Goal: Task Accomplishment & Management: Manage account settings

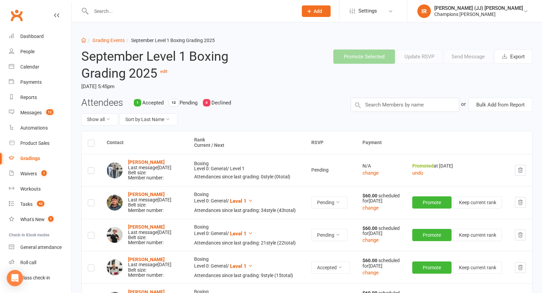
click at [144, 8] on input "text" at bounding box center [191, 10] width 204 height 9
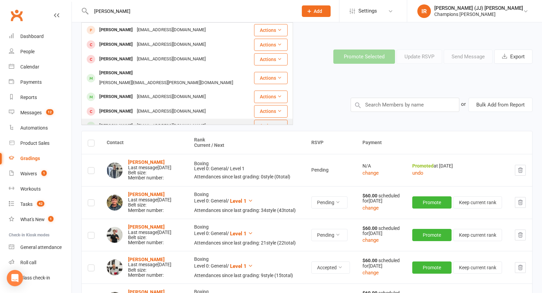
type input "alex"
click at [136, 121] on div "alexjamie.waters@yahoo.com" at bounding box center [171, 126] width 73 height 10
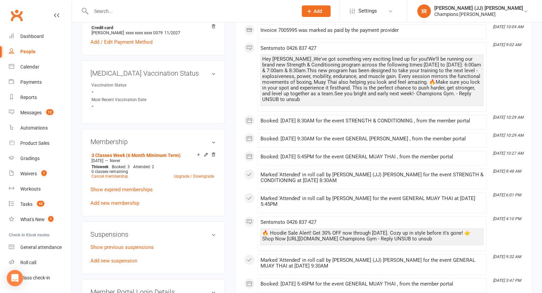
scroll to position [248, 0]
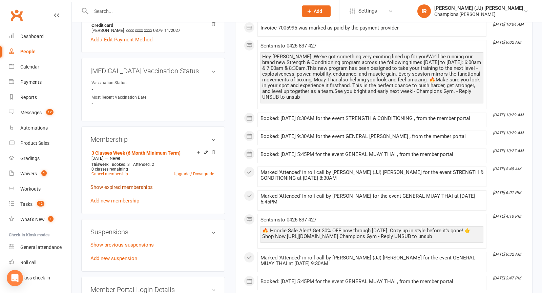
click at [131, 185] on link "Show expired memberships" at bounding box center [122, 187] width 62 height 6
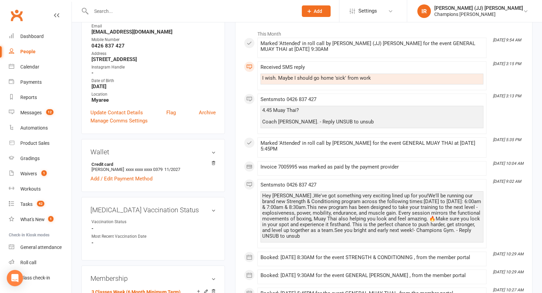
scroll to position [0, 0]
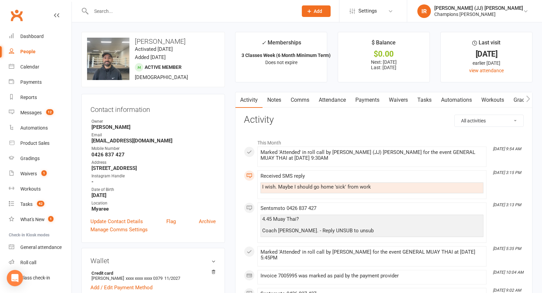
click at [368, 94] on link "Payments" at bounding box center [368, 100] width 34 height 16
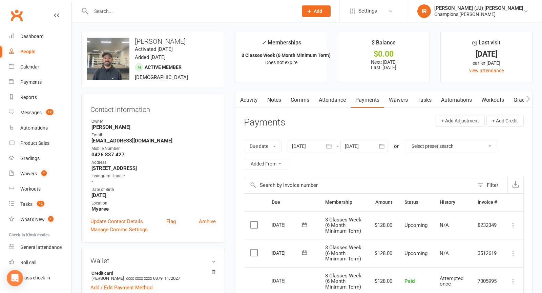
click at [397, 103] on link "Waivers" at bounding box center [398, 100] width 28 height 16
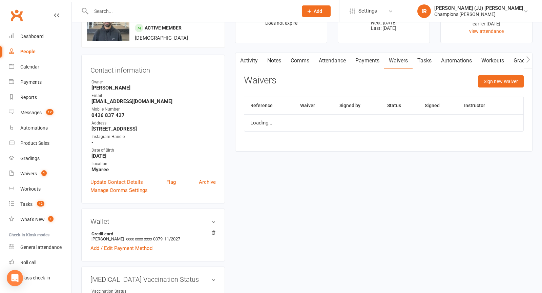
scroll to position [40, 0]
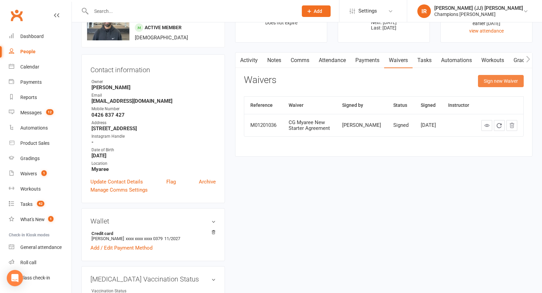
click at [500, 81] on button "Sign new Waiver" at bounding box center [501, 81] width 46 height 12
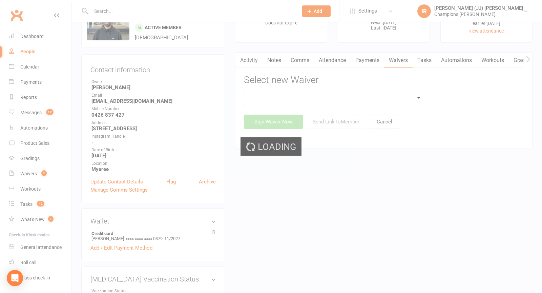
click at [350, 100] on div "Loading" at bounding box center [271, 146] width 542 height 293
click at [350, 98] on div "Loading" at bounding box center [271, 146] width 542 height 293
click at [354, 94] on div "Loading" at bounding box center [271, 146] width 542 height 293
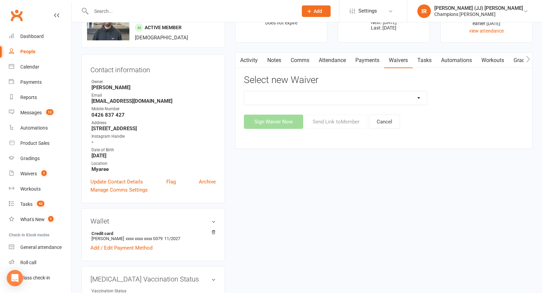
click at [354, 94] on select "Casual Waiver (STAFF ONLY) CG Myaree Cancellation Form CG Myaree Casual Waiver …" at bounding box center [335, 98] width 183 height 14
select select "8786"
click at [335, 121] on button "Send Link to Member" at bounding box center [336, 122] width 62 height 14
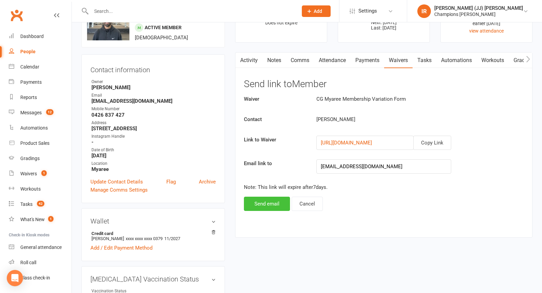
click at [280, 202] on button "Send email" at bounding box center [267, 204] width 46 height 14
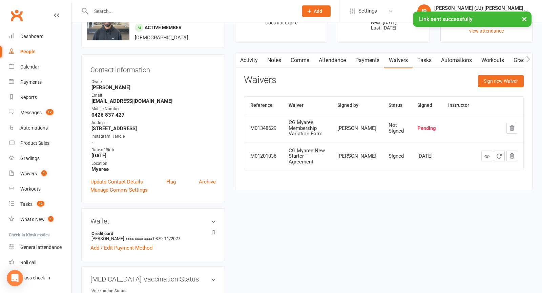
scroll to position [0, 0]
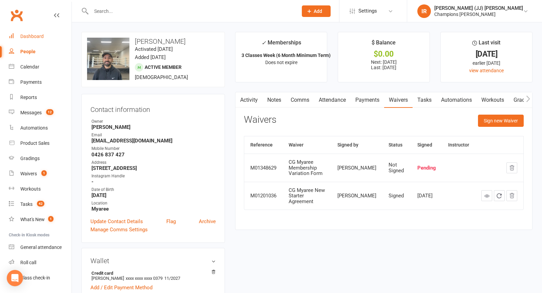
click at [29, 41] on link "Dashboard" at bounding box center [40, 36] width 63 height 15
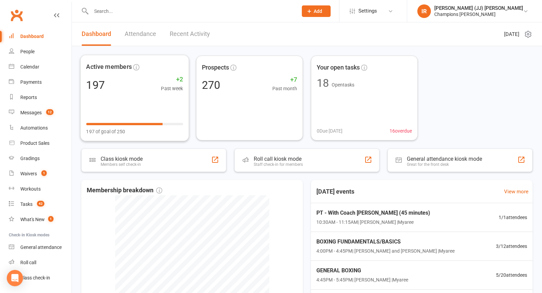
click at [144, 38] on link "Attendance" at bounding box center [141, 33] width 32 height 23
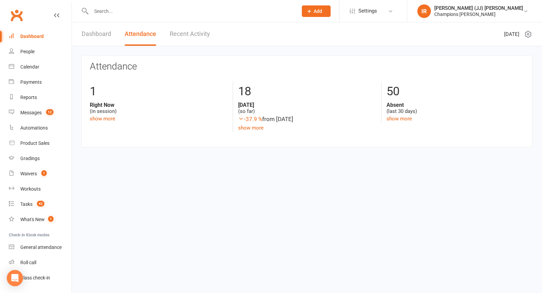
click at [99, 33] on link "Dashboard" at bounding box center [96, 33] width 29 height 23
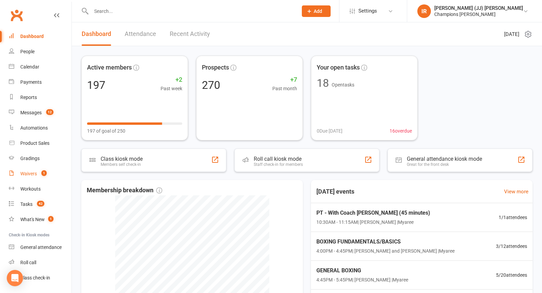
click at [49, 176] on link "Waivers 1" at bounding box center [40, 173] width 63 height 15
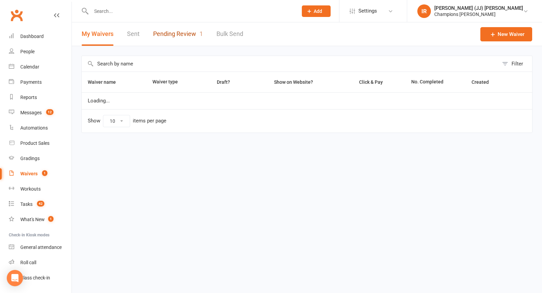
click at [184, 29] on link "Pending Review 1" at bounding box center [178, 33] width 50 height 23
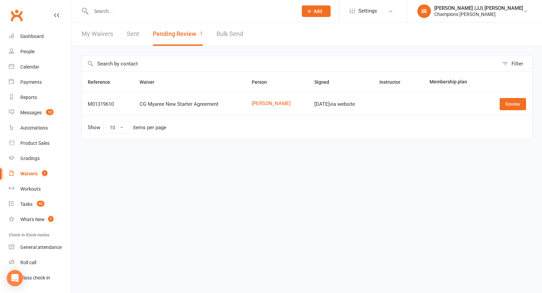
click at [16, 20] on link "Clubworx" at bounding box center [16, 15] width 17 height 17
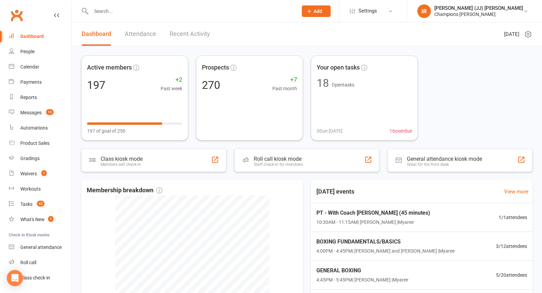
click at [162, 11] on input "text" at bounding box center [191, 10] width 204 height 9
paste input "Rhianna Wilcox"
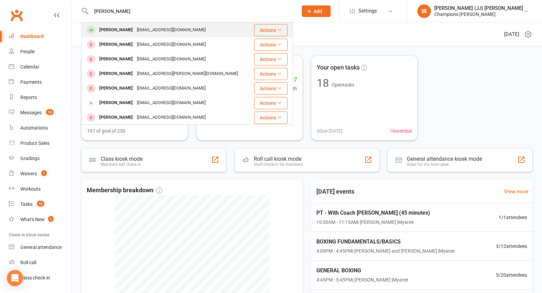
type input "Rhianna Wilcox"
click at [137, 30] on div "Rhiannawilcox97@gmail.com" at bounding box center [171, 30] width 73 height 10
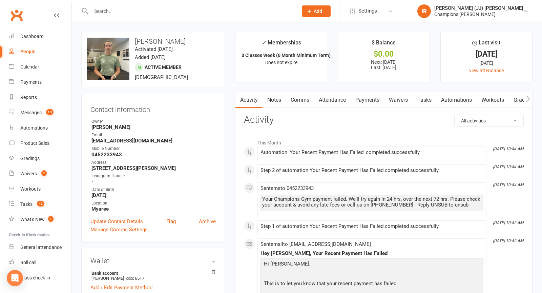
click at [363, 102] on link "Payments" at bounding box center [368, 100] width 34 height 16
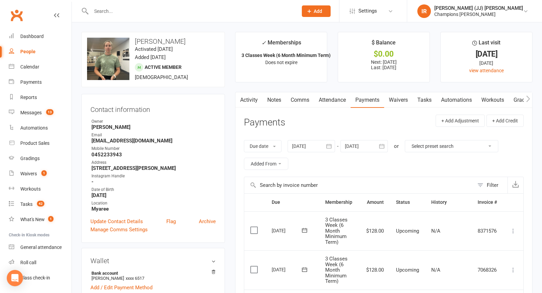
click at [341, 101] on link "Attendance" at bounding box center [332, 100] width 37 height 16
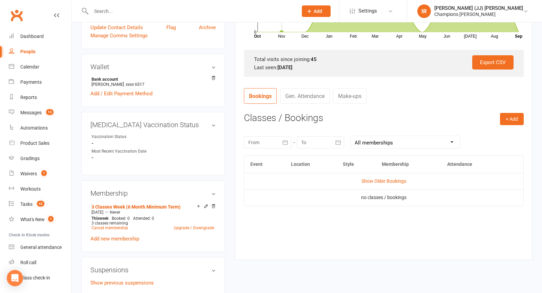
scroll to position [198, 0]
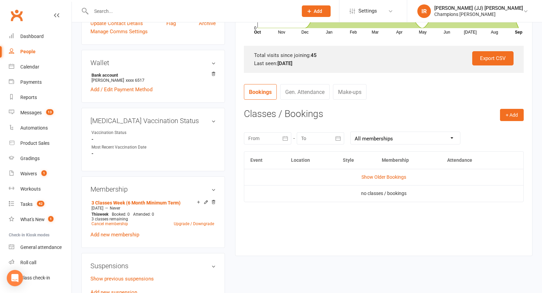
click at [278, 134] on div at bounding box center [267, 138] width 47 height 12
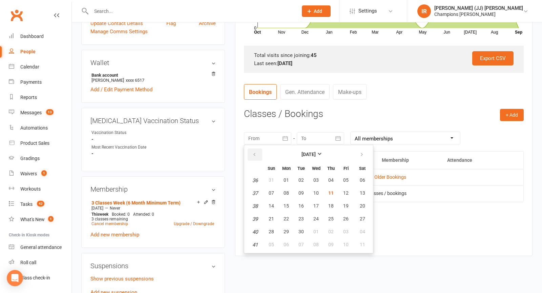
click at [252, 154] on icon "button" at bounding box center [254, 154] width 5 height 5
click at [284, 184] on button "28" at bounding box center [286, 180] width 14 height 12
type input "28 Jul 2025"
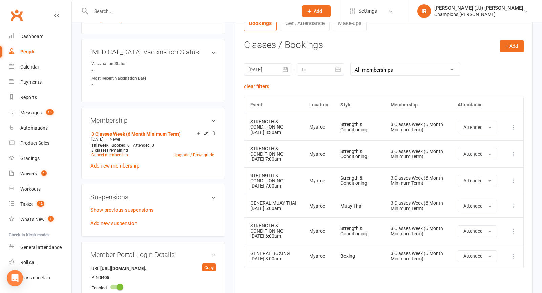
scroll to position [0, 0]
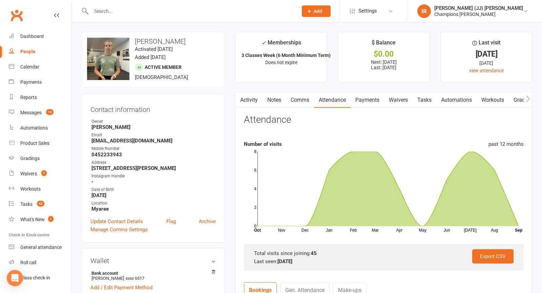
drag, startPoint x: 369, startPoint y: 99, endPoint x: 367, endPoint y: 113, distance: 14.4
click at [369, 99] on link "Payments" at bounding box center [368, 100] width 34 height 16
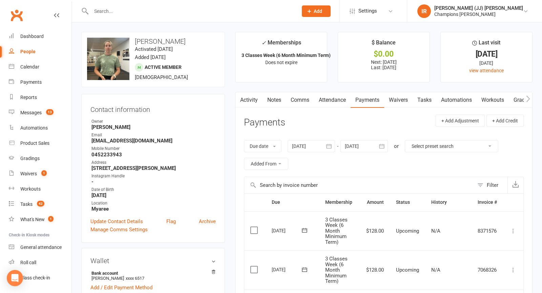
click at [309, 145] on div at bounding box center [311, 146] width 47 height 12
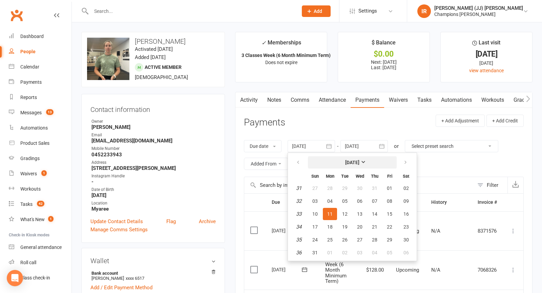
click at [336, 164] on button "August 2025" at bounding box center [352, 162] width 89 height 12
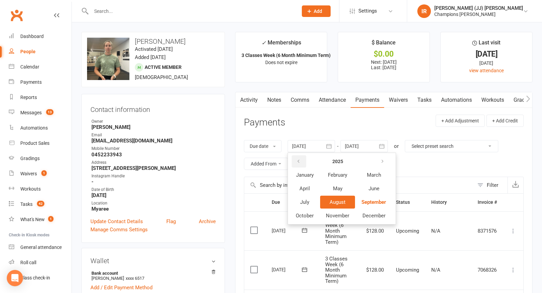
click at [301, 162] on icon "button" at bounding box center [298, 161] width 5 height 5
click at [321, 176] on button "February" at bounding box center [337, 174] width 35 height 13
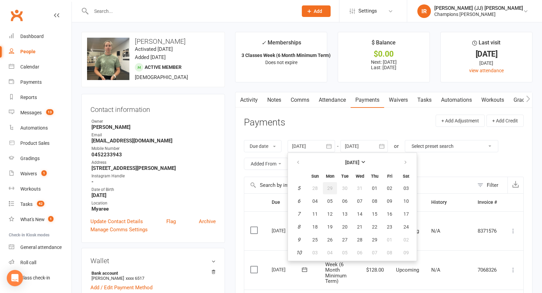
click at [336, 189] on button "29" at bounding box center [330, 188] width 14 height 12
type input "29 Jan 2024"
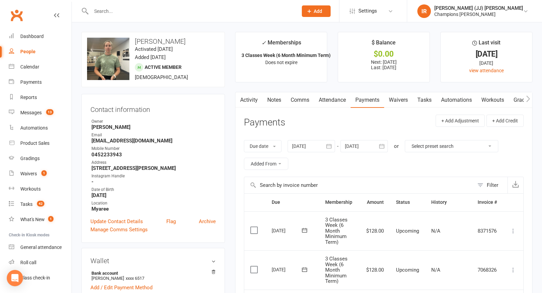
click at [220, 75] on div "upload photo change photo Rhianna Wilcox Activated 13 January, 2025 Added 21 No…" at bounding box center [153, 59] width 144 height 55
click at [252, 103] on link "Activity" at bounding box center [249, 100] width 27 height 16
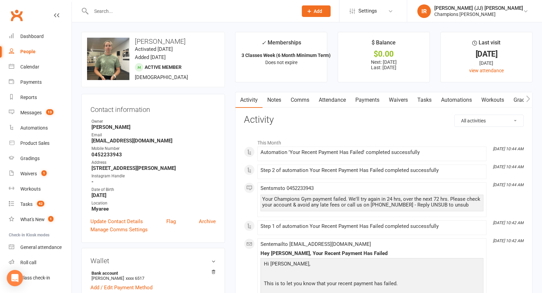
click at [156, 39] on h3 "Rhianna Wilcox" at bounding box center [153, 41] width 132 height 7
click at [217, 55] on div "upload photo change photo Rhianna Wilcox Activated 13 January, 2025 Added 21 No…" at bounding box center [153, 59] width 144 height 55
click at [149, 37] on div "upload photo change photo Rhianna Wilcox Activated 13 January, 2025 Added 21 No…" at bounding box center [153, 59] width 144 height 55
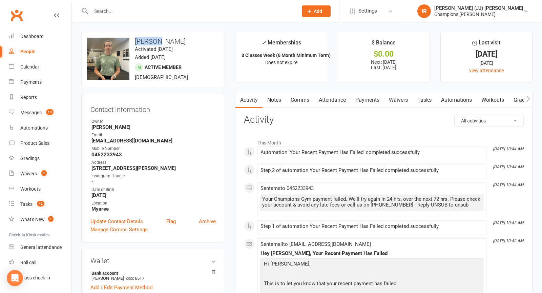
click at [149, 38] on h3 "Rhianna Wilcox" at bounding box center [153, 41] width 132 height 7
copy h3 "Rhianna Wilcox"
click at [359, 95] on link "Payments" at bounding box center [368, 100] width 34 height 16
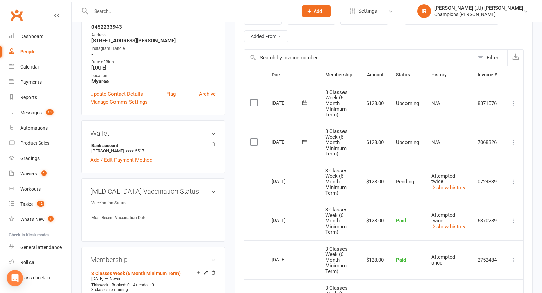
scroll to position [175, 0]
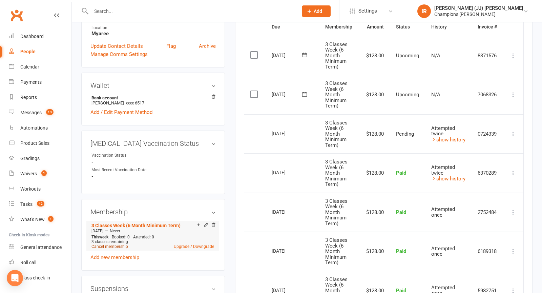
click at [117, 246] on link "Cancel membership" at bounding box center [110, 246] width 37 height 5
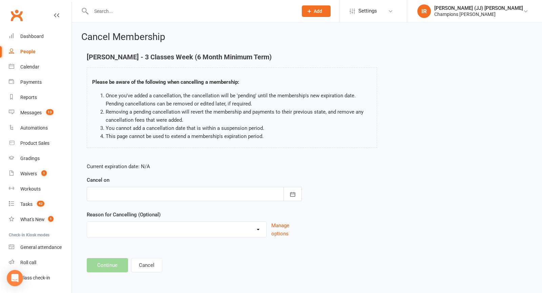
click at [205, 196] on div at bounding box center [194, 194] width 215 height 14
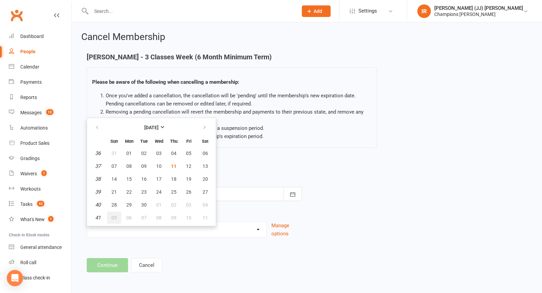
click at [113, 217] on span "05" at bounding box center [114, 217] width 5 height 5
type input "05 Oct 2025"
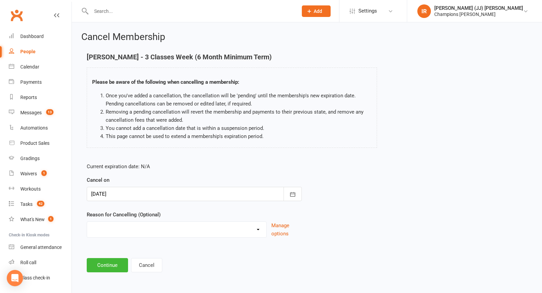
click at [132, 226] on select "Club Transfer Cooling off Period (within 7 days) Debt Collection Downgrade of M…" at bounding box center [176, 229] width 179 height 14
select select "8"
click at [108, 267] on button "Continue" at bounding box center [107, 265] width 41 height 14
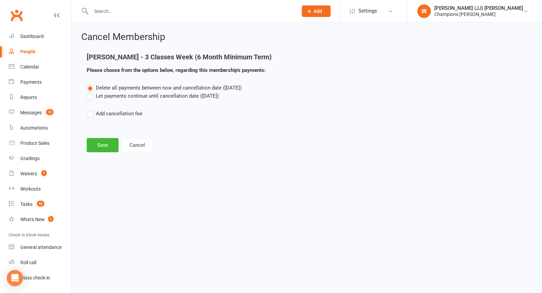
click at [109, 99] on label "Let payments continue until cancellation date (Oct 5, 2025)" at bounding box center [153, 96] width 132 height 8
click at [91, 92] on input "Let payments continue until cancellation date (Oct 5, 2025)" at bounding box center [89, 92] width 4 height 0
click at [106, 135] on main "Rhianna Wilcox - 3 Classes Week (6 Month Minimum Term) Please choose from the o…" at bounding box center [307, 102] width 452 height 99
click at [103, 145] on button "Save" at bounding box center [103, 145] width 32 height 14
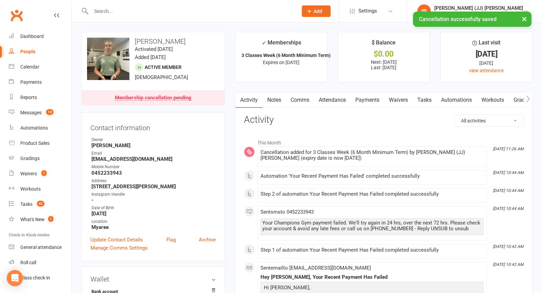
click at [147, 40] on h3 "Rhianna Wilcox" at bounding box center [153, 41] width 132 height 7
copy h3 "Rhianna Wilcox"
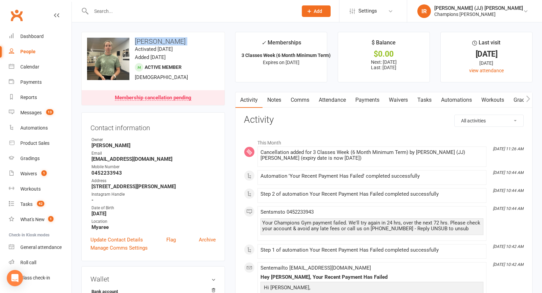
click at [18, 19] on link "Clubworx" at bounding box center [16, 15] width 17 height 17
